Goal: Task Accomplishment & Management: Complete application form

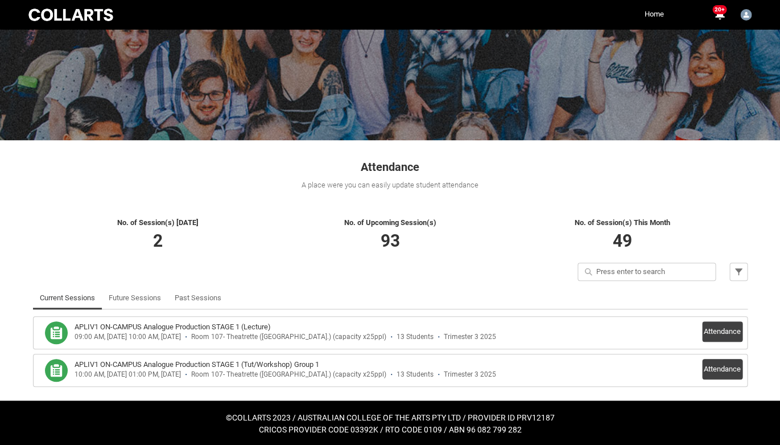
scroll to position [73, 0]
click at [717, 334] on button "Attendance" at bounding box center [722, 331] width 40 height 20
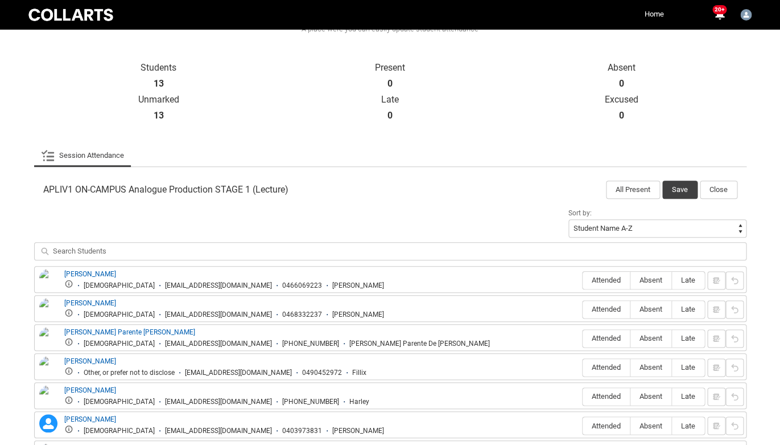
scroll to position [343, 0]
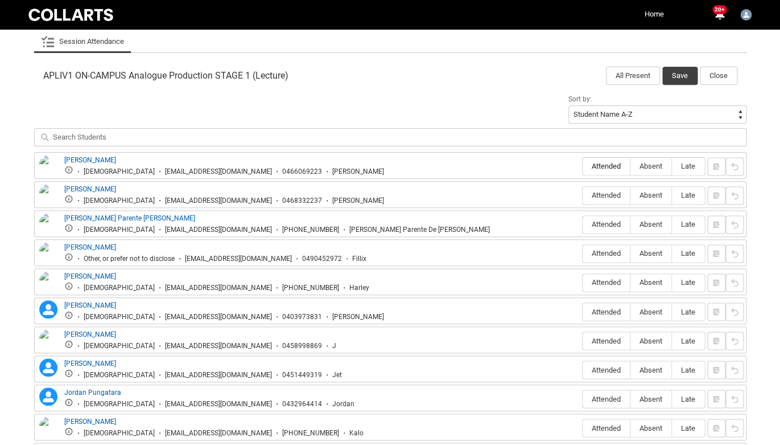
click at [599, 167] on span "Attended" at bounding box center [606, 166] width 47 height 9
click at [583, 166] on input "Attended" at bounding box center [582, 166] width 1 height 1
type lightning-radio-group "Attended"
radio input "true"
click at [599, 194] on span "Attended" at bounding box center [606, 195] width 47 height 9
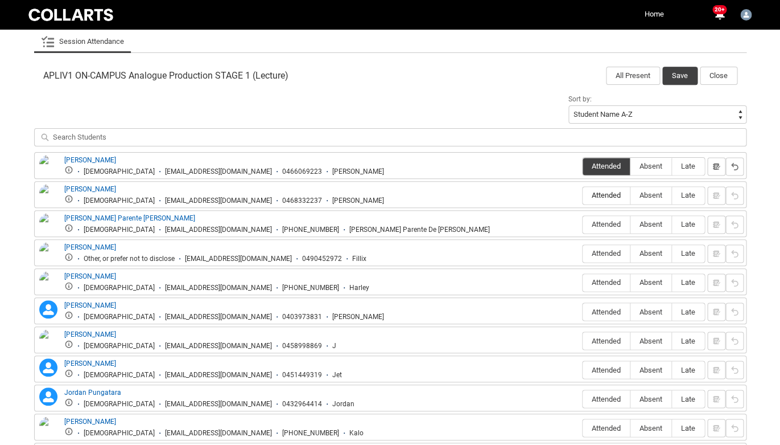
click at [583, 195] on input "Attended" at bounding box center [582, 195] width 1 height 1
type lightning-radio-group "Attended"
radio input "true"
click at [603, 224] on span "Attended" at bounding box center [606, 224] width 47 height 9
click at [583, 224] on input "Attended" at bounding box center [582, 224] width 1 height 1
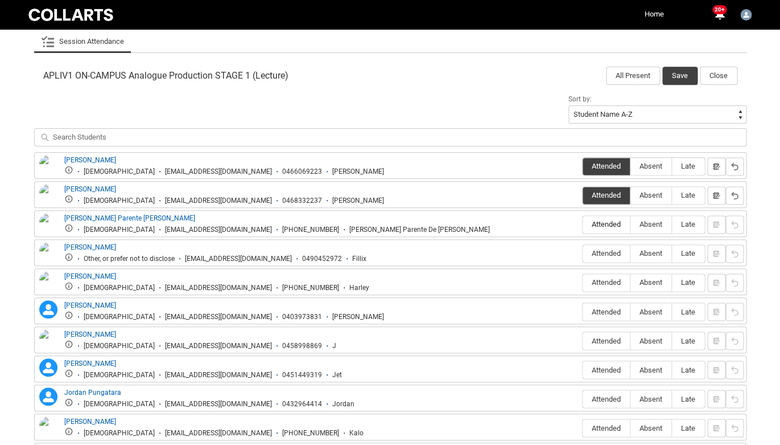
type lightning-radio-group "Attended"
radio input "true"
click at [604, 249] on span "Attended" at bounding box center [606, 253] width 47 height 9
click at [583, 253] on input "Attended" at bounding box center [582, 253] width 1 height 1
type lightning-radio-group "Attended"
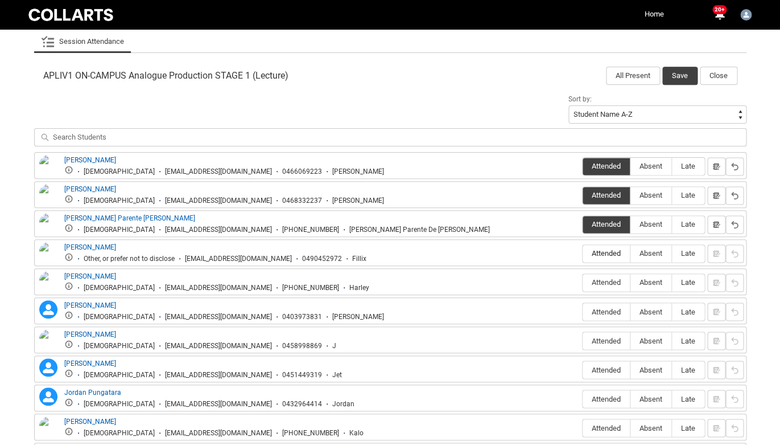
radio input "true"
click at [603, 278] on span "Attended" at bounding box center [606, 282] width 47 height 9
click at [583, 282] on input "Attended" at bounding box center [582, 282] width 1 height 1
type lightning-radio-group "Attended"
radio input "true"
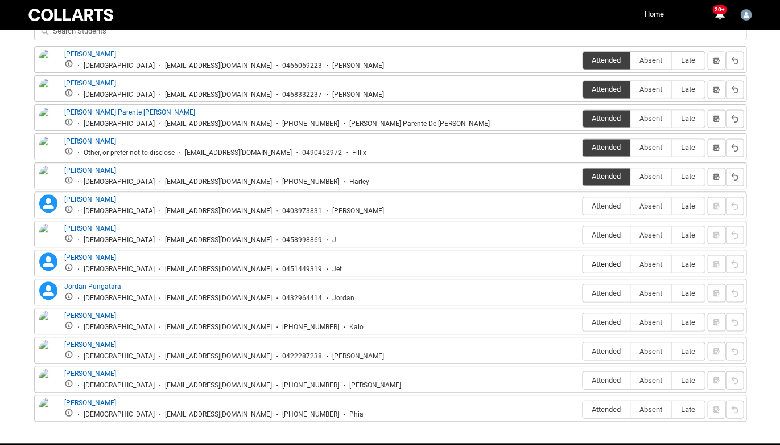
scroll to position [460, 0]
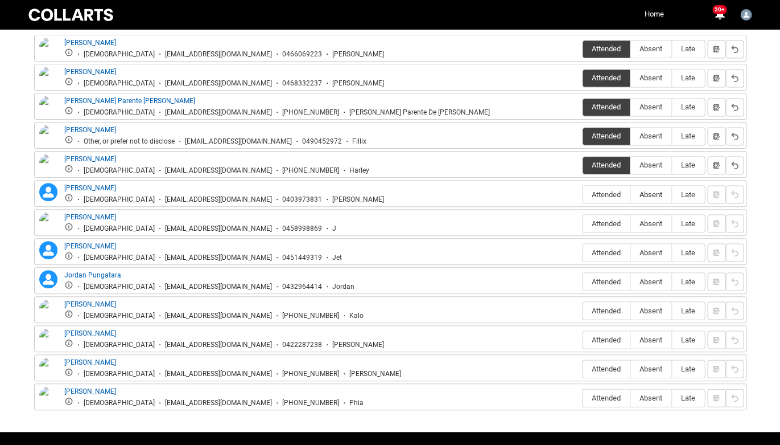
click at [651, 190] on span "Absent" at bounding box center [651, 194] width 41 height 9
click at [631, 194] on input "Absent" at bounding box center [630, 194] width 1 height 1
type lightning-radio-group "Absent"
radio input "true"
click at [601, 219] on span "Attended" at bounding box center [606, 223] width 47 height 9
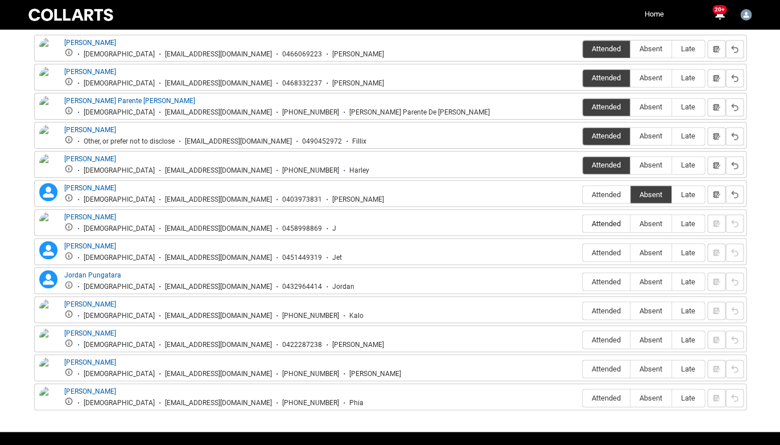
click at [583, 223] on input "Attended" at bounding box center [582, 223] width 1 height 1
type lightning-radio-group "Attended"
radio input "true"
click at [607, 248] on span "Attended" at bounding box center [606, 252] width 47 height 9
click at [583, 252] on input "Attended" at bounding box center [582, 252] width 1 height 1
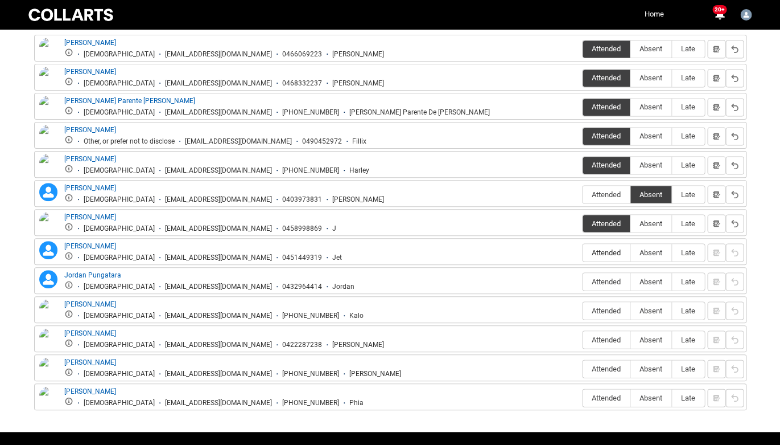
type lightning-radio-group "Attended"
radio input "true"
click at [658, 277] on span "Absent" at bounding box center [651, 281] width 41 height 9
click at [631, 281] on input "Absent" at bounding box center [630, 281] width 1 height 1
type lightning-radio-group "Absent"
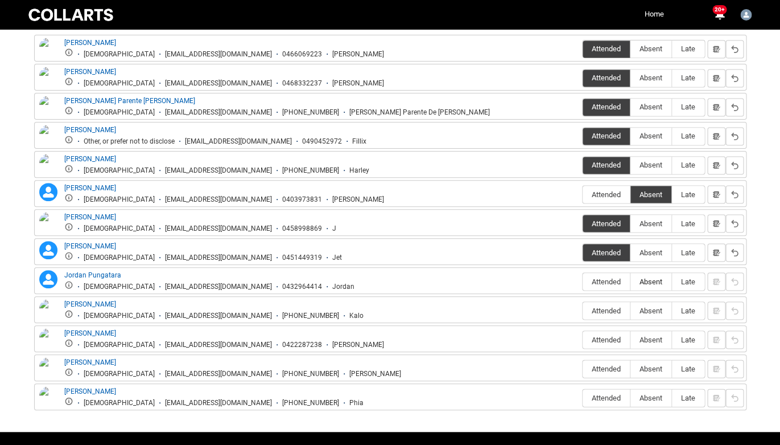
radio input "true"
click at [601, 306] on span "Attended" at bounding box center [606, 310] width 47 height 9
click at [583, 310] on input "Attended" at bounding box center [582, 310] width 1 height 1
type lightning-radio-group "Attended"
radio input "true"
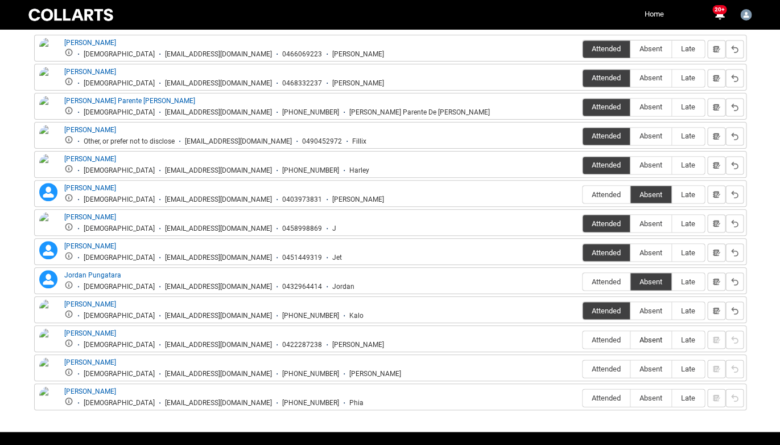
click at [644, 335] on span "Absent" at bounding box center [651, 339] width 41 height 9
click at [631, 339] on input "Absent" at bounding box center [630, 339] width 1 height 1
type lightning-radio-group "Absent"
radio input "true"
click at [648, 364] on span "Absent" at bounding box center [651, 368] width 41 height 9
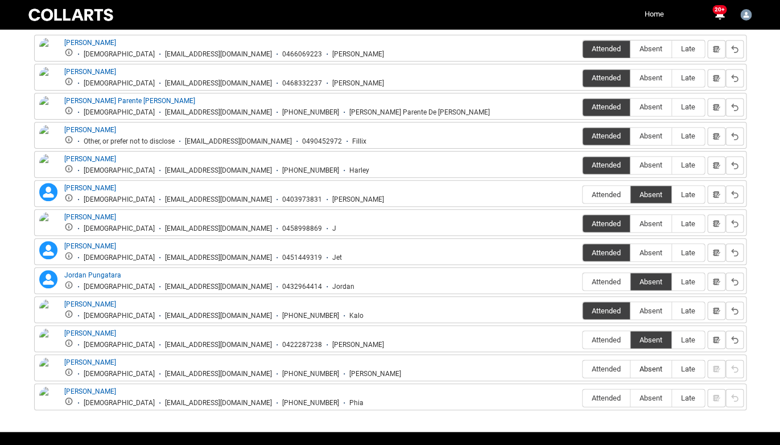
click at [631, 368] on input "Absent" at bounding box center [630, 368] width 1 height 1
type lightning-radio-group "Absent"
radio input "true"
click at [649, 393] on span "Absent" at bounding box center [651, 397] width 41 height 9
click at [631, 397] on input "Absent" at bounding box center [630, 397] width 1 height 1
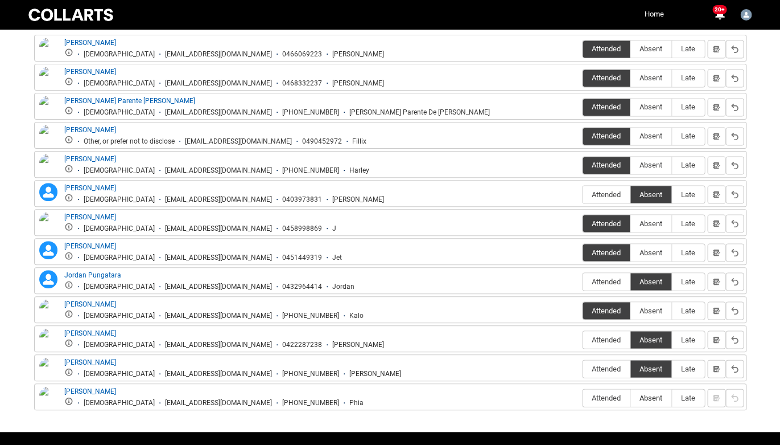
type lightning-radio-group "Absent"
radio input "true"
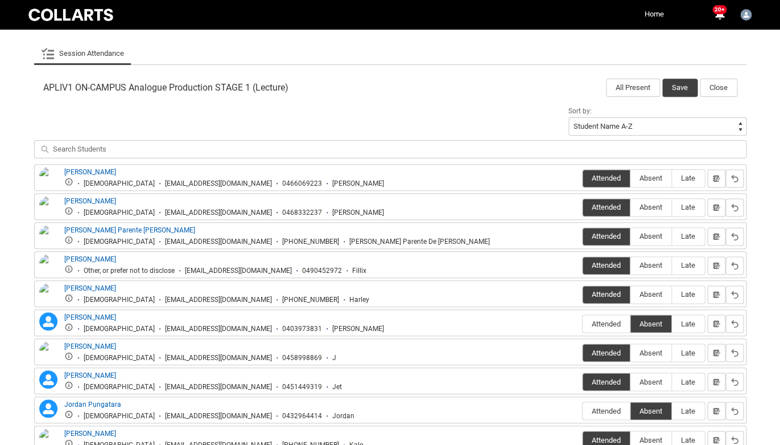
scroll to position [264, 0]
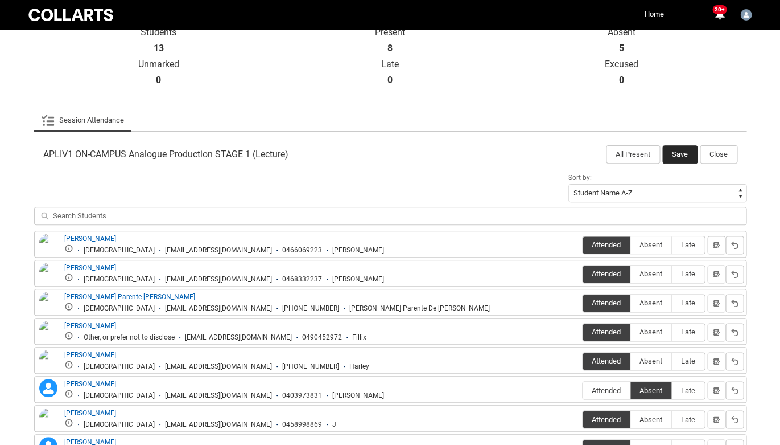
click at [676, 151] on button "Save" at bounding box center [680, 154] width 35 height 18
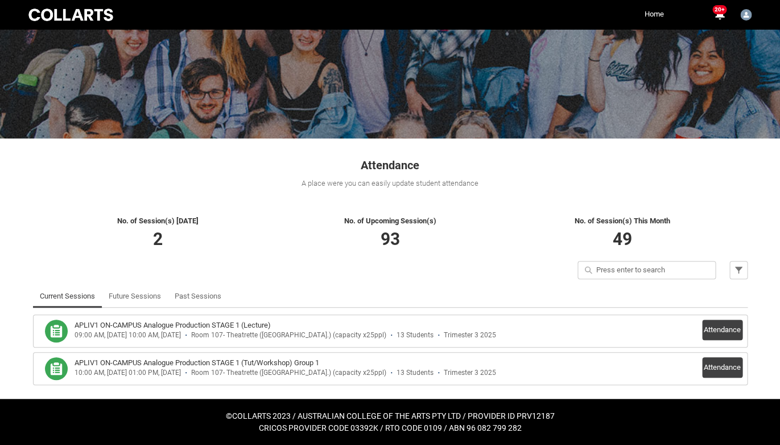
scroll to position [73, 0]
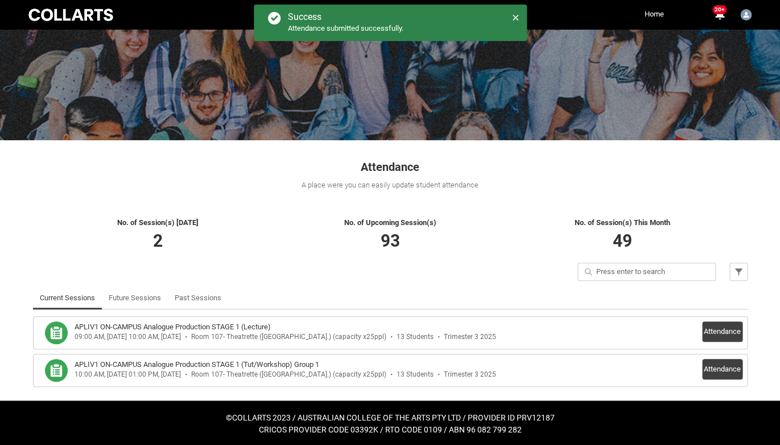
click at [364, 278] on div "Quick search Filter" at bounding box center [390, 274] width 729 height 24
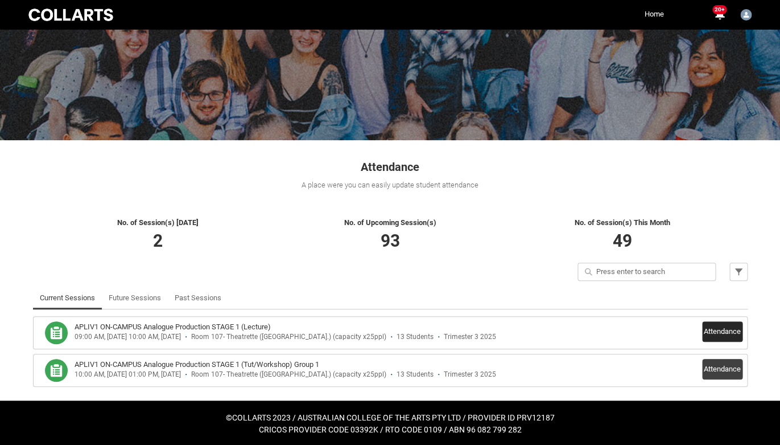
click at [716, 326] on button "Attendance" at bounding box center [722, 331] width 40 height 20
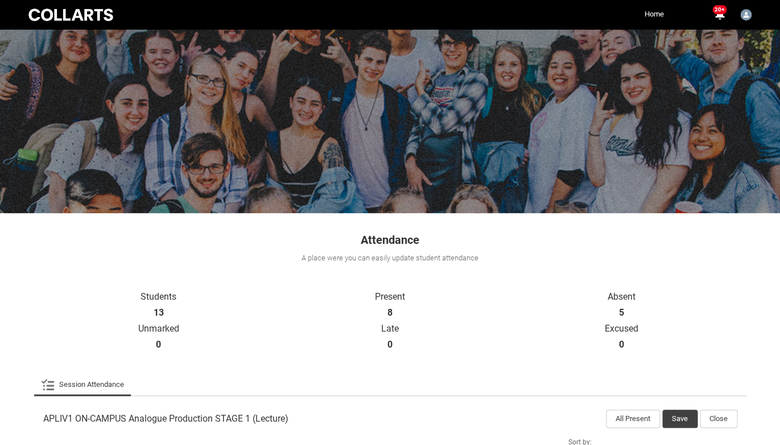
scroll to position [0, 0]
click at [430, 228] on h1 "Attendance" at bounding box center [390, 234] width 715 height 28
